Goal: Task Accomplishment & Management: Manage account settings

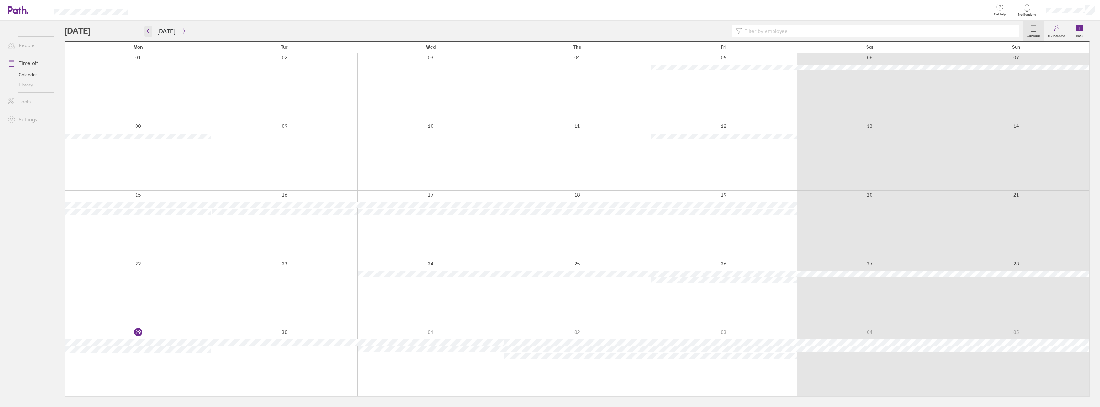
click at [147, 30] on icon "button" at bounding box center [148, 30] width 5 height 5
